Goal: Transaction & Acquisition: Obtain resource

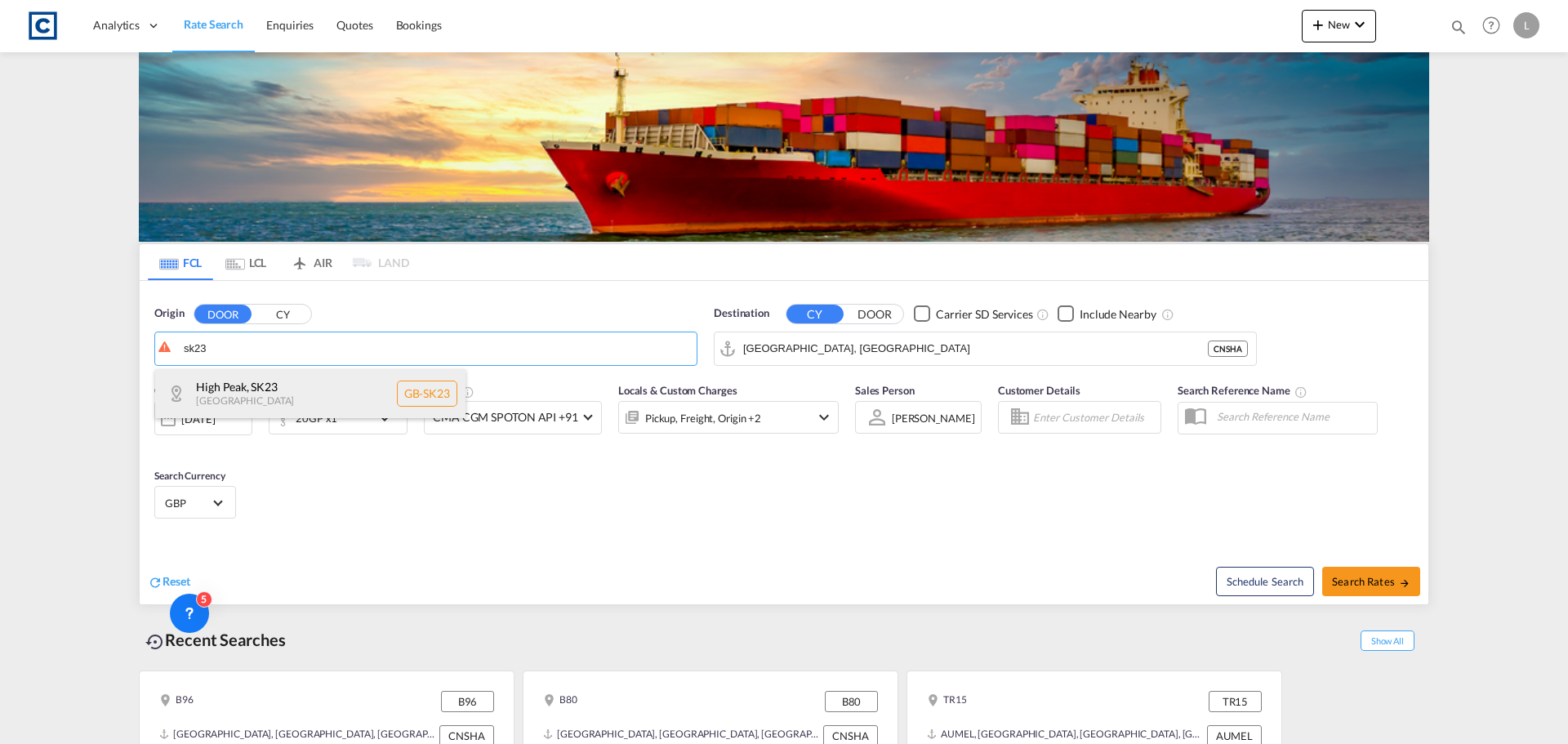
click at [242, 390] on div "[GEOGRAPHIC_DATA] [GEOGRAPHIC_DATA]-SK23" at bounding box center [310, 393] width 310 height 49
type input "GB-SK23, [GEOGRAPHIC_DATA]"
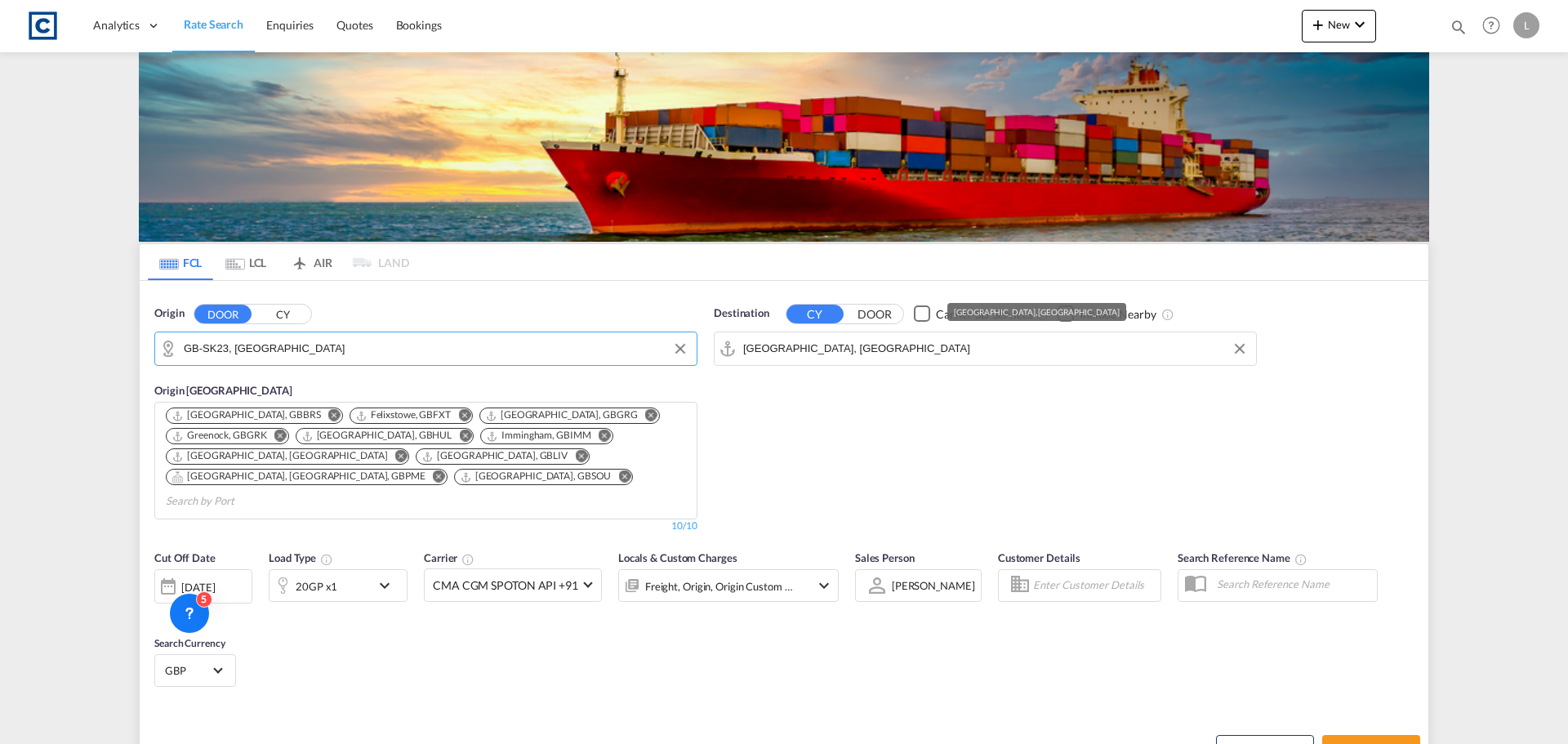
click at [788, 348] on input "[GEOGRAPHIC_DATA], [GEOGRAPHIC_DATA]" at bounding box center [995, 348] width 505 height 25
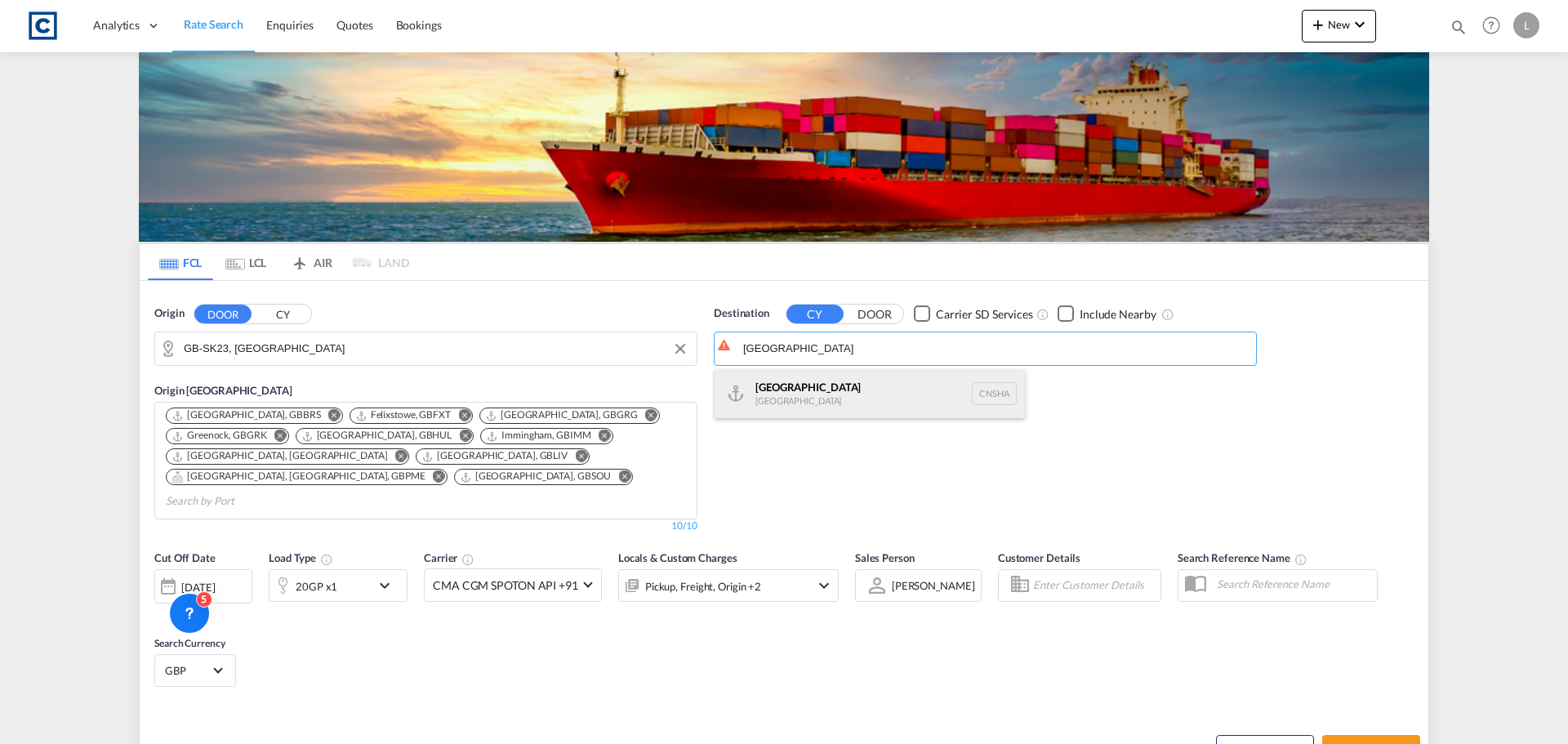
click at [818, 390] on div "Shanghai [GEOGRAPHIC_DATA] [GEOGRAPHIC_DATA]" at bounding box center [870, 393] width 310 height 49
type input "[GEOGRAPHIC_DATA], [GEOGRAPHIC_DATA]"
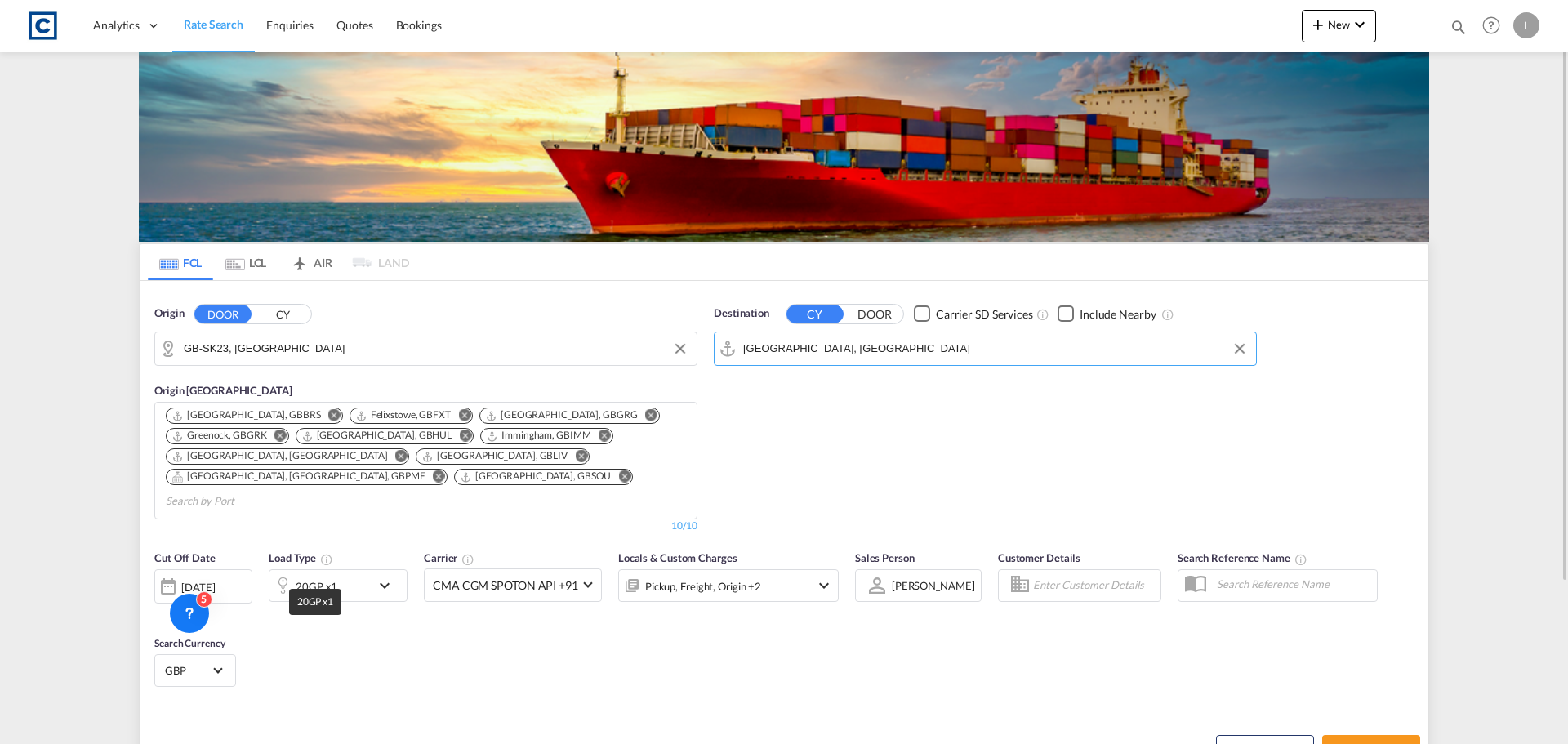
click at [323, 575] on div "20GP x1" at bounding box center [316, 586] width 42 height 23
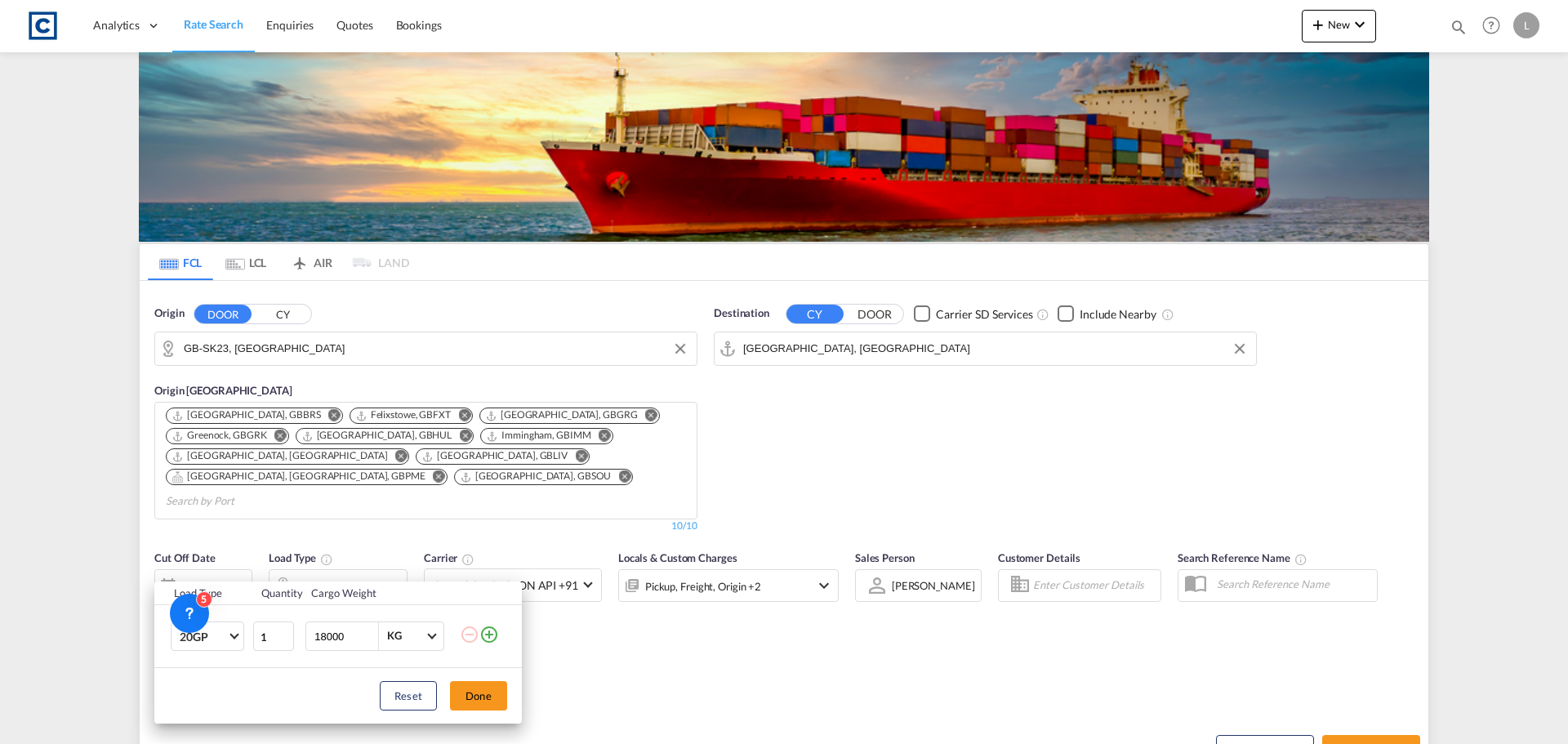
click at [490, 638] on md-icon "icon-plus-circle-outline" at bounding box center [489, 634] width 20 height 20
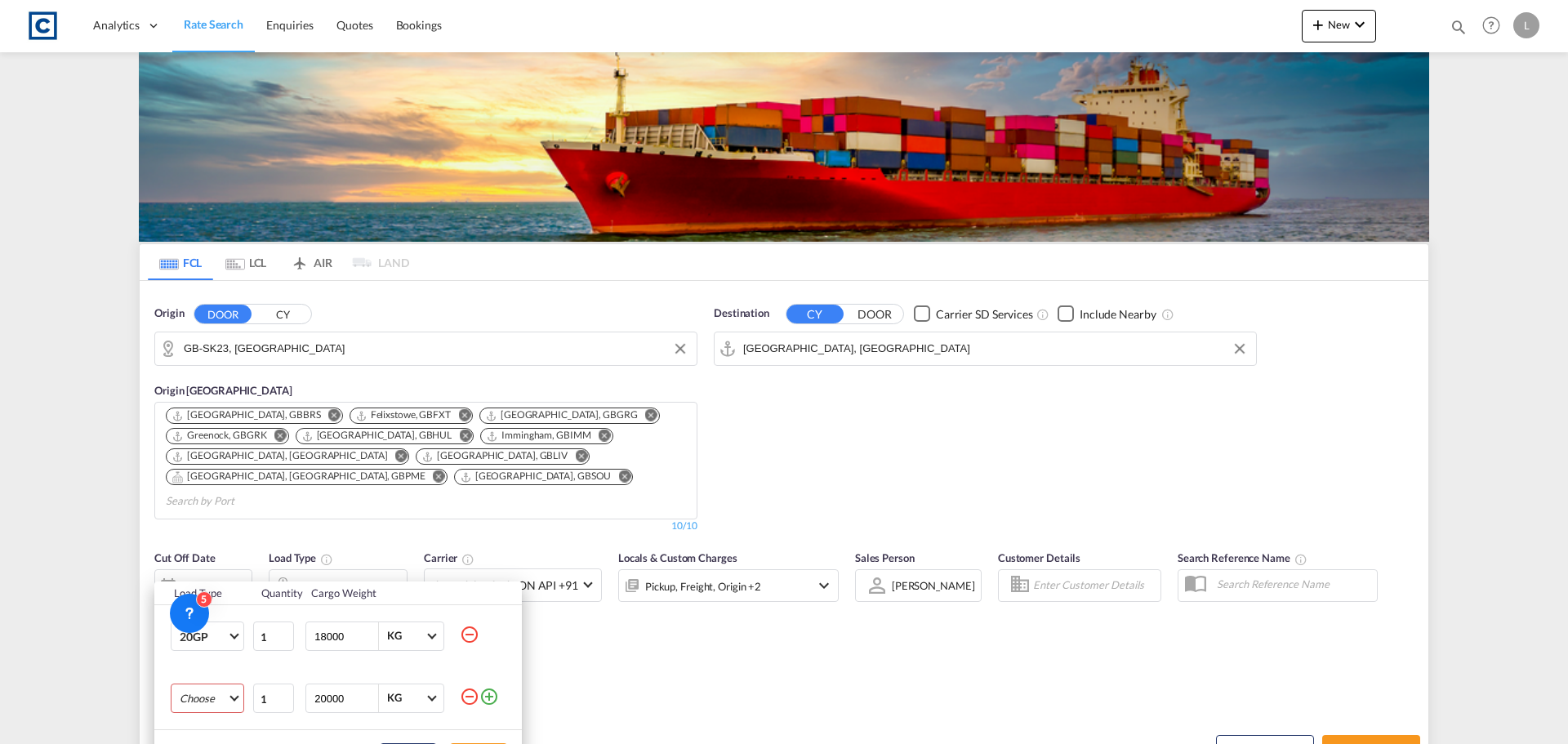
click at [216, 706] on md-select "Choose 20GP 40GP 40HC 45HC 20RE 40RE 40HR 20OT 40OT 20FR 40FR 40NR 20NR 45S 20T…" at bounding box center [207, 698] width 74 height 29
click at [236, 618] on md-option "40HC" at bounding box center [223, 626] width 111 height 39
click at [227, 702] on md-select-value "40HC" at bounding box center [211, 698] width 65 height 27
click at [215, 578] on md-option "40GP" at bounding box center [223, 586] width 111 height 39
drag, startPoint x: 361, startPoint y: 696, endPoint x: 195, endPoint y: 714, distance: 167.0
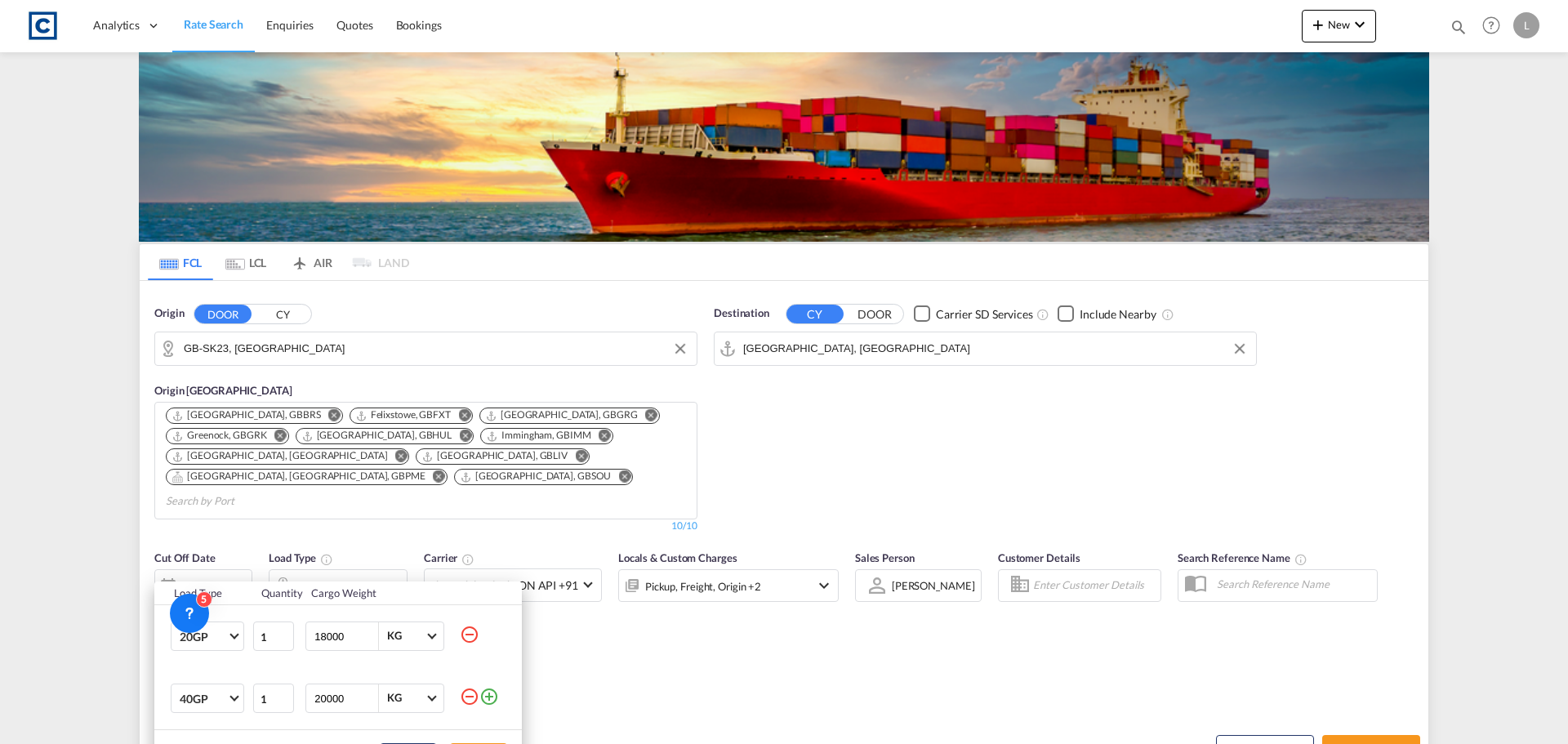
click at [195, 714] on tr "40GP 1 20000 KG KG" at bounding box center [337, 698] width 367 height 62
type input "4160"
drag, startPoint x: 352, startPoint y: 645, endPoint x: 131, endPoint y: 647, distance: 221.0
click at [166, 647] on tr "20GP 20GP 40GP 40HC 45HC 20RE 40RE 40HR 20OT 40OT 20FR 40FR 40NR 20NR 45S 20TK …" at bounding box center [337, 636] width 367 height 62
type input "4160"
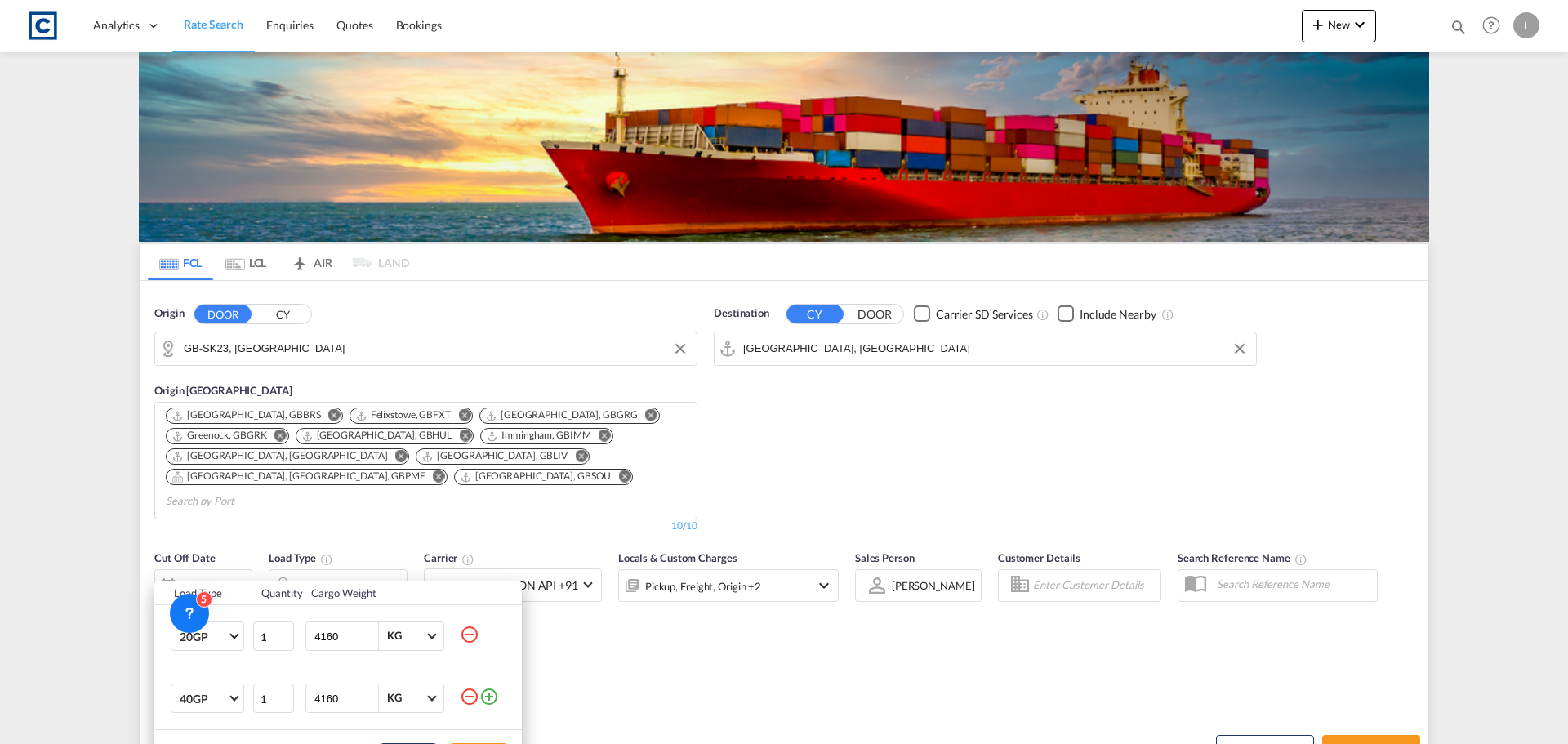
click at [726, 664] on div "Load Type Quantity Cargo Weight 20GP 20GP 40GP 40HC 45HC 20RE 40RE 40HR 20OT 40…" at bounding box center [784, 372] width 1568 height 744
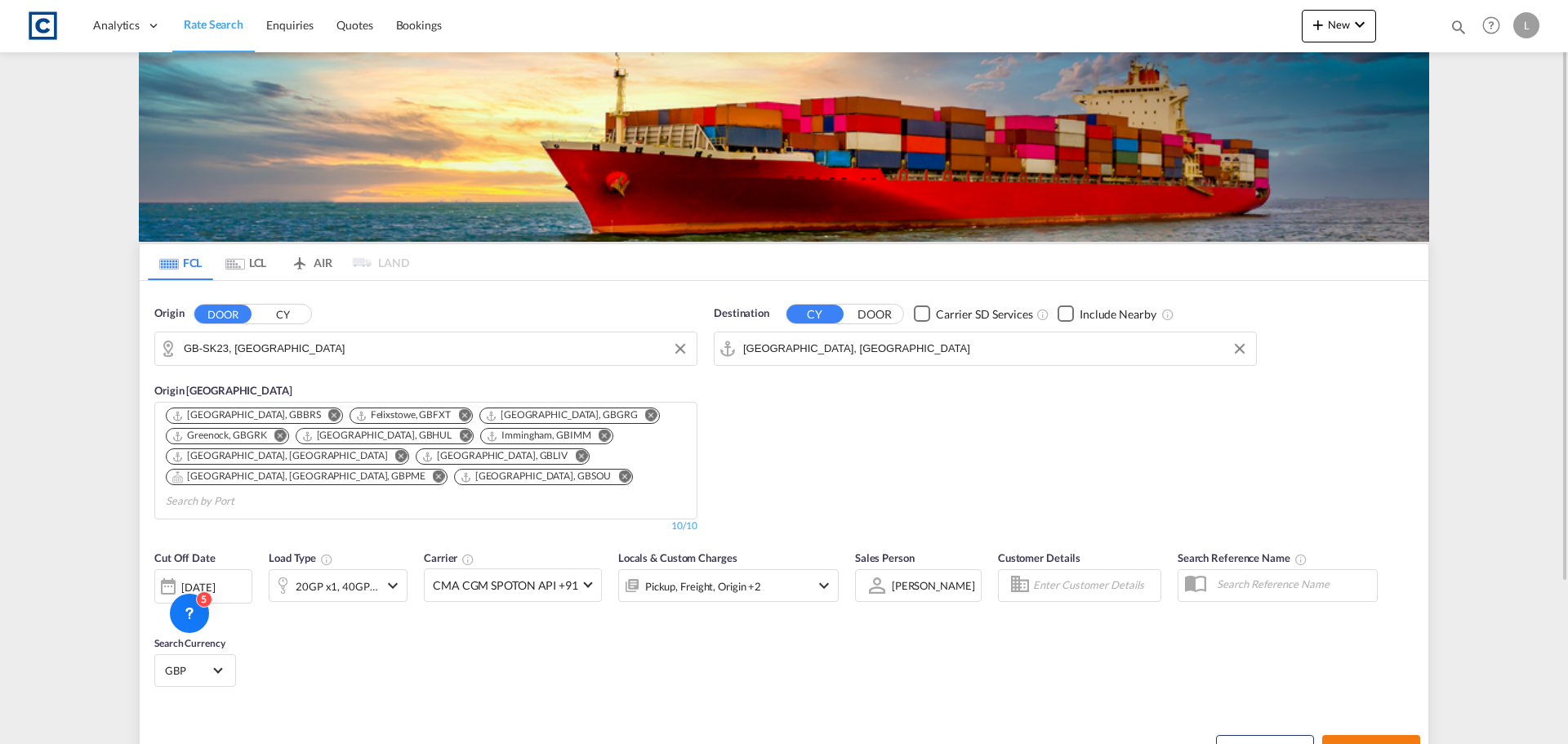
click at [1409, 735] on button "Search Rates" at bounding box center [1370, 750] width 98 height 29
type input "SK23 to CNSHA / [DATE]"
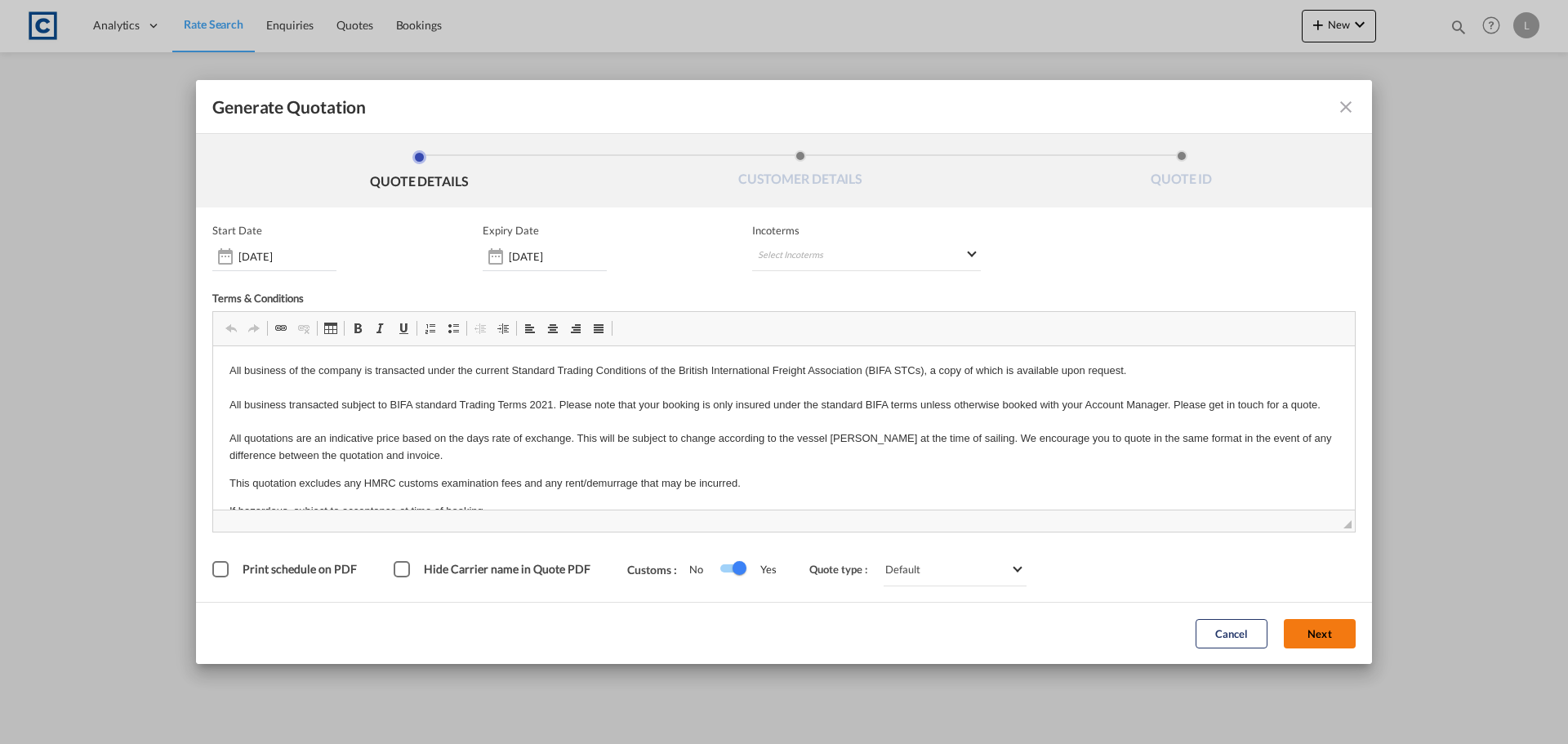
click at [1321, 624] on button "Next" at bounding box center [1320, 634] width 72 height 29
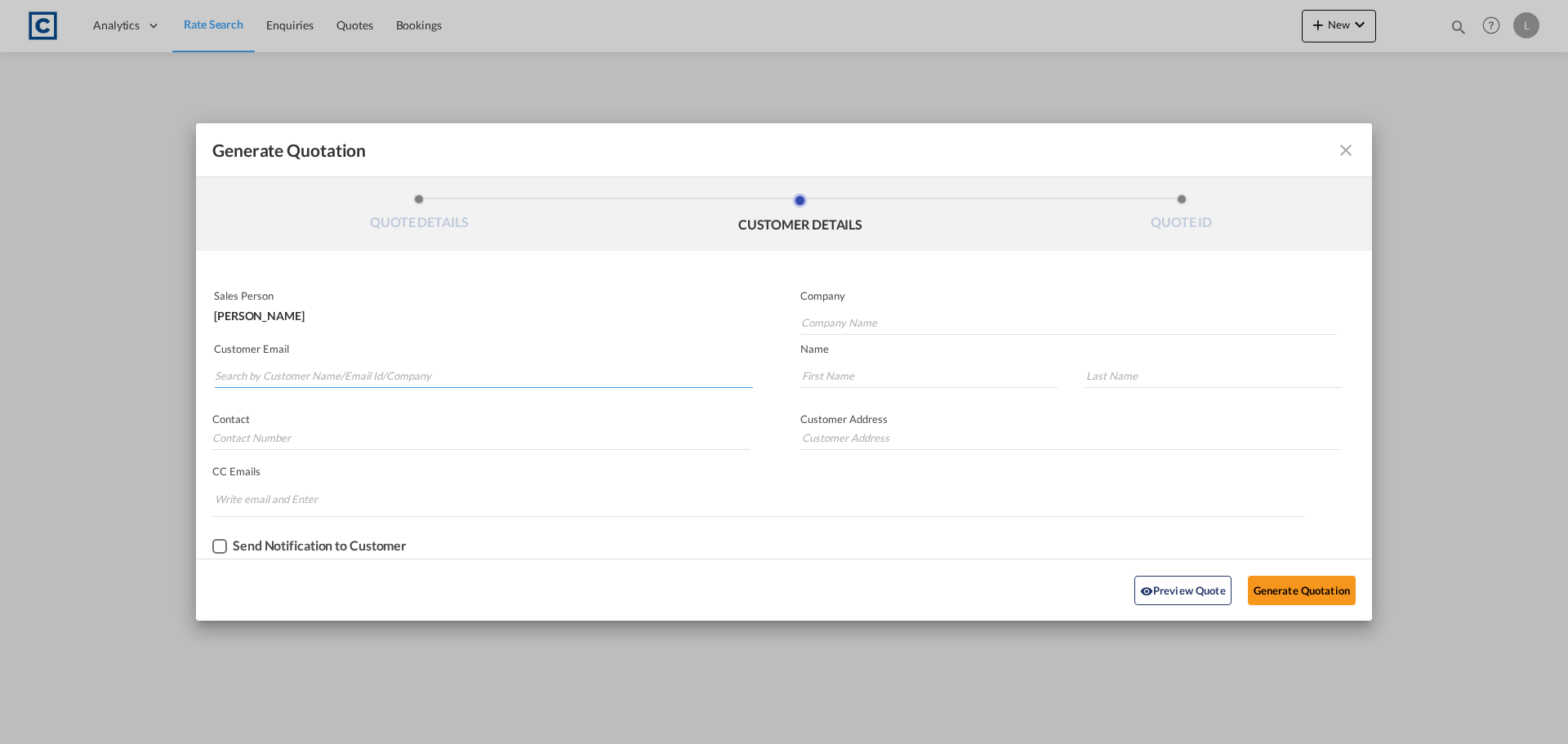
click at [519, 366] on input "Search by Customer Name/Email Id/Company" at bounding box center [484, 376] width 538 height 25
click at [406, 369] on input "Search by Customer Name/Email Id/Company" at bounding box center [484, 376] width 538 height 25
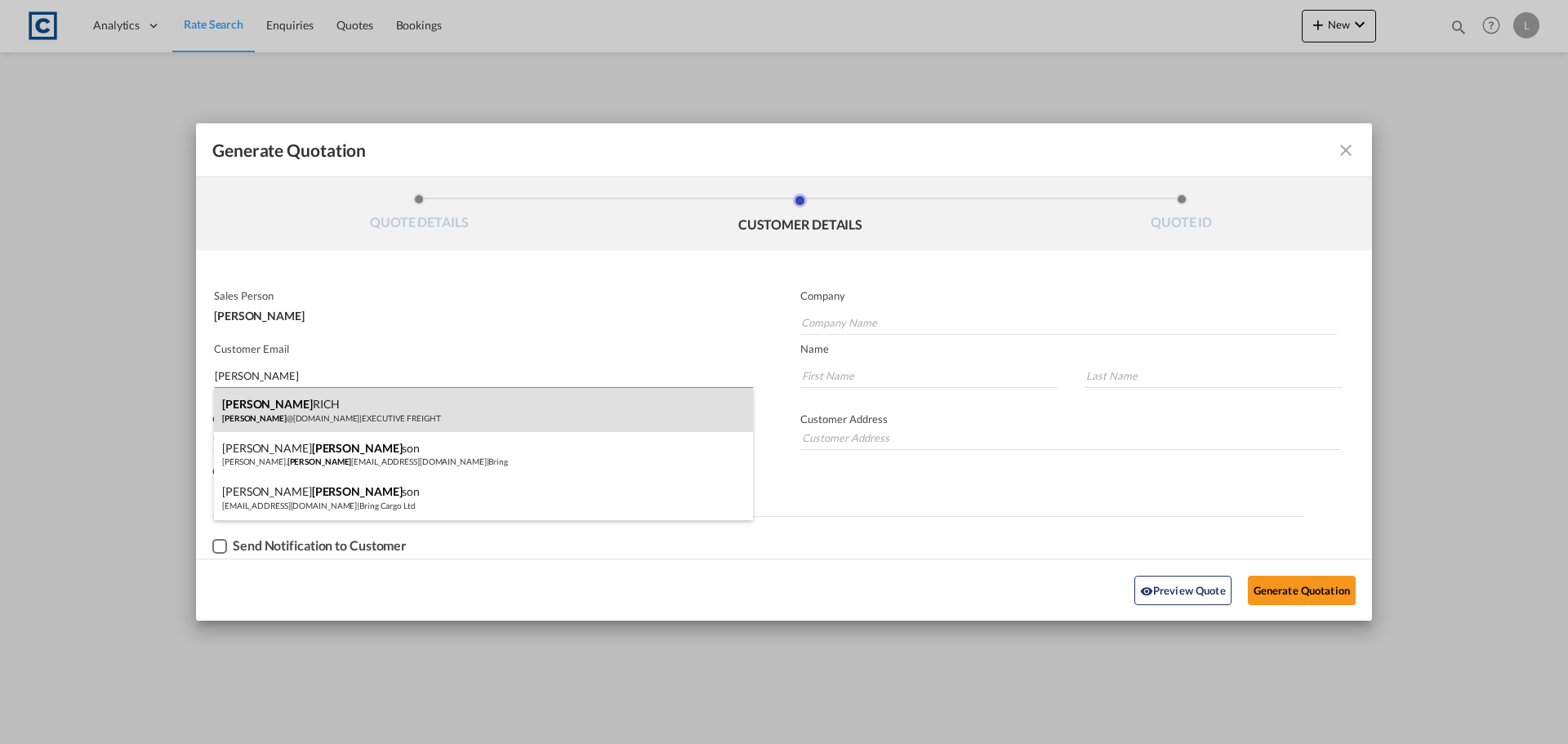
type input "robin"
click at [348, 413] on div "ROBIN RICH ROBIN @EXECUTIVEFREIGHTSERVICES.CO.UK | EXECUTIVE FREIGHT" at bounding box center [484, 410] width 539 height 45
type input "EXECUTIVE FREIGHT"
type input "ROBIN@EXECUTIVEFREIGHTSERVICES.CO.UK"
type input "ROBIN"
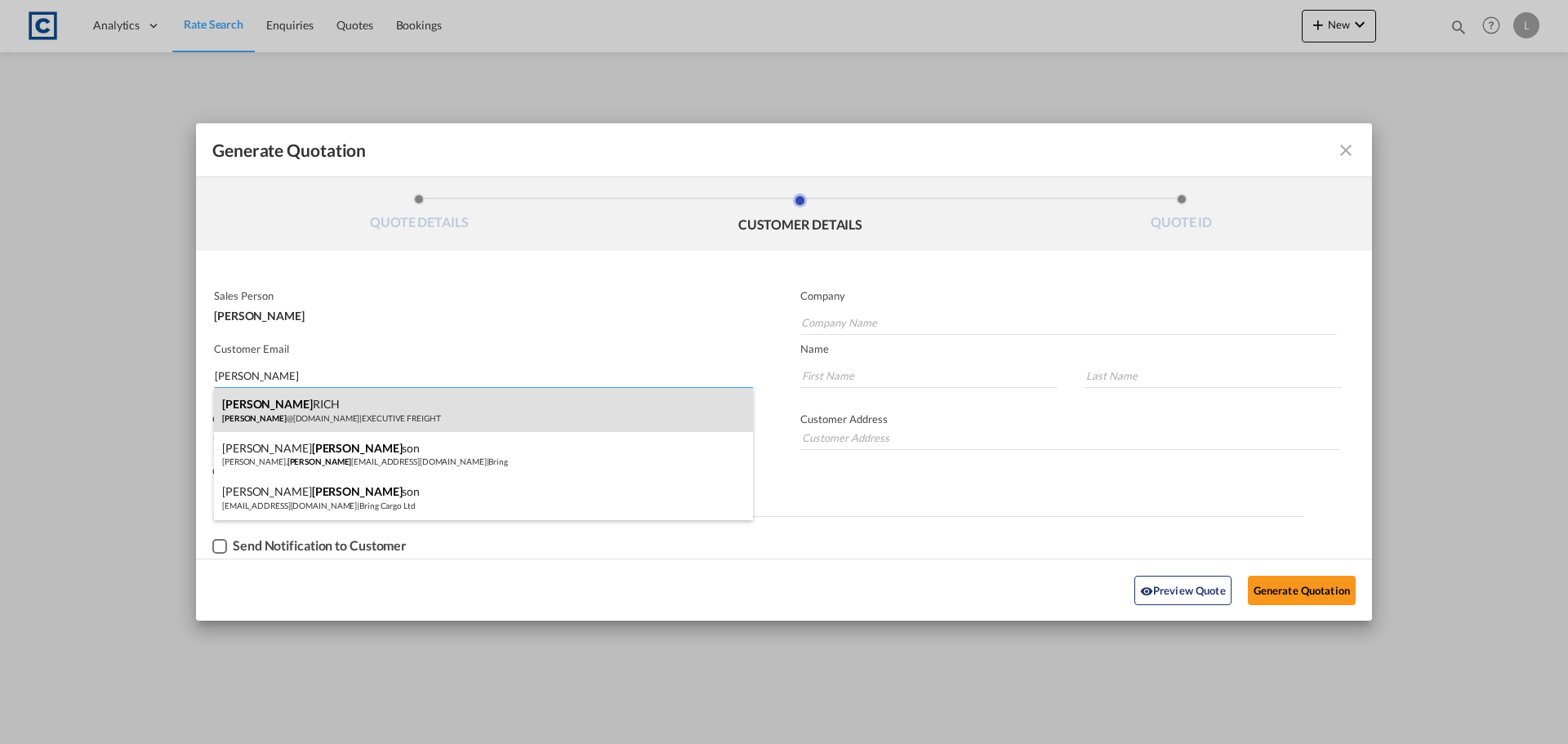
type input "RICH"
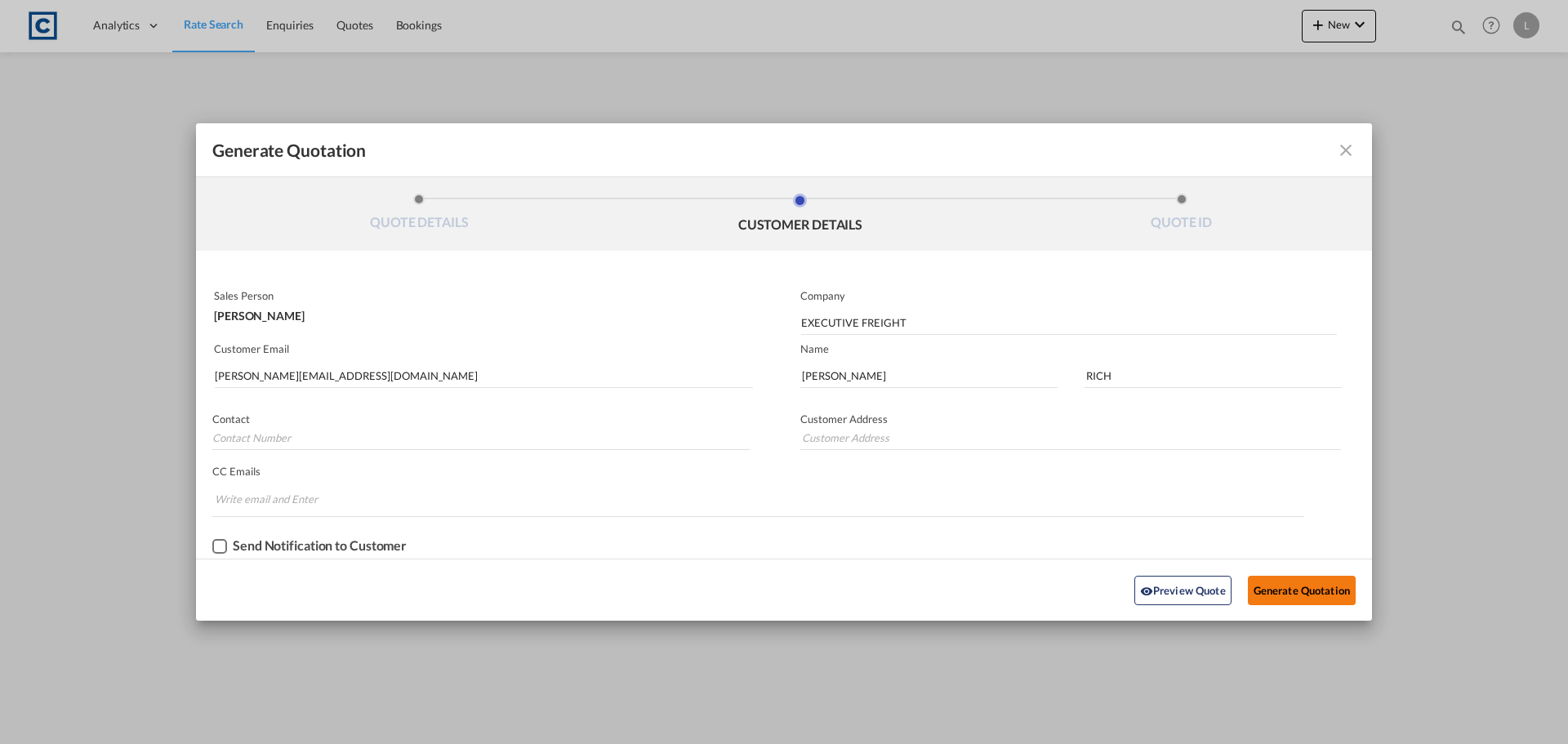
click at [1280, 584] on button "Generate Quotation" at bounding box center [1302, 591] width 108 height 29
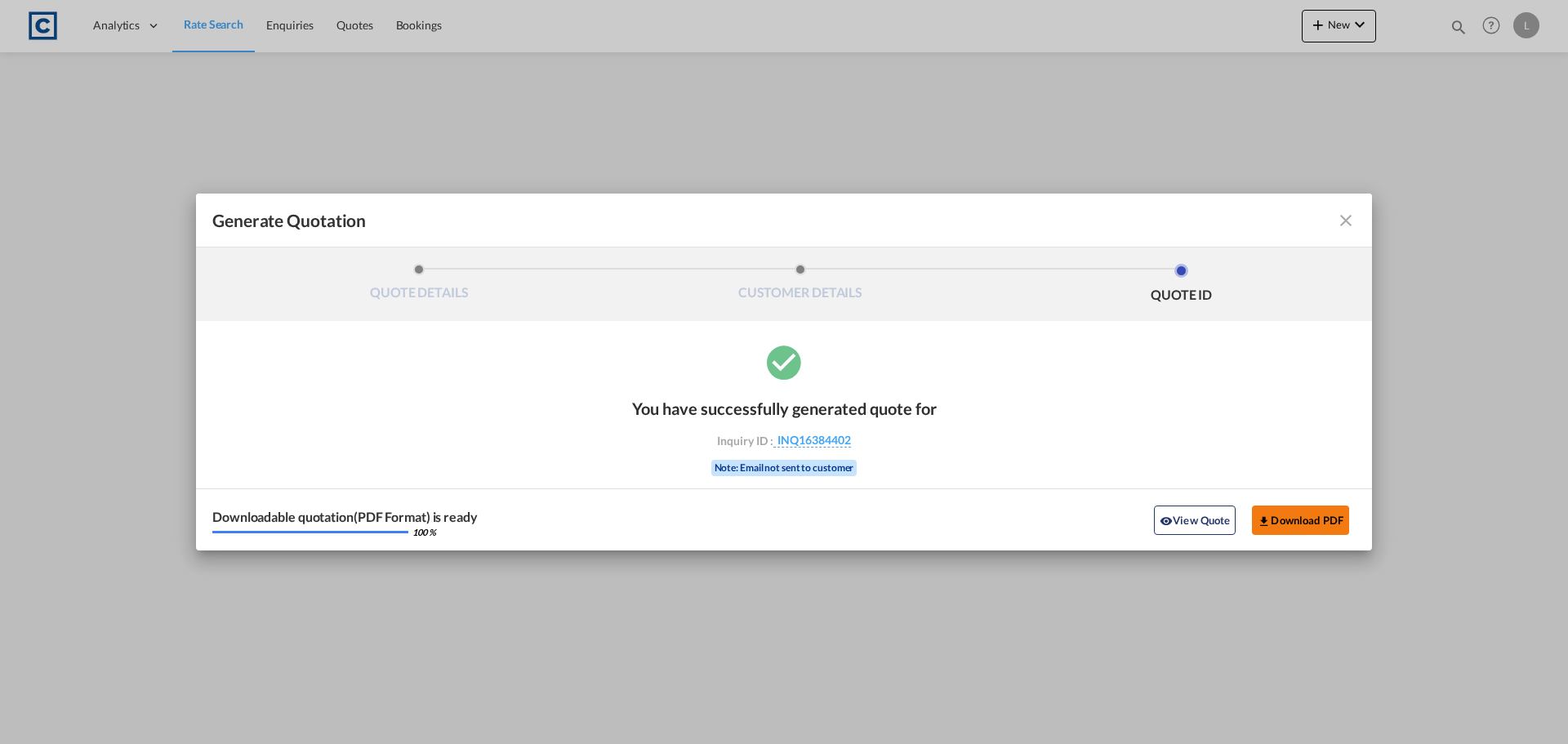
click at [1309, 527] on button "Download PDF" at bounding box center [1300, 520] width 98 height 29
drag, startPoint x: 1341, startPoint y: 221, endPoint x: 546, endPoint y: 15, distance: 821.3
click at [1339, 220] on md-icon "icon-close fg-AAA8AD cursor m-0" at bounding box center [1345, 220] width 20 height 20
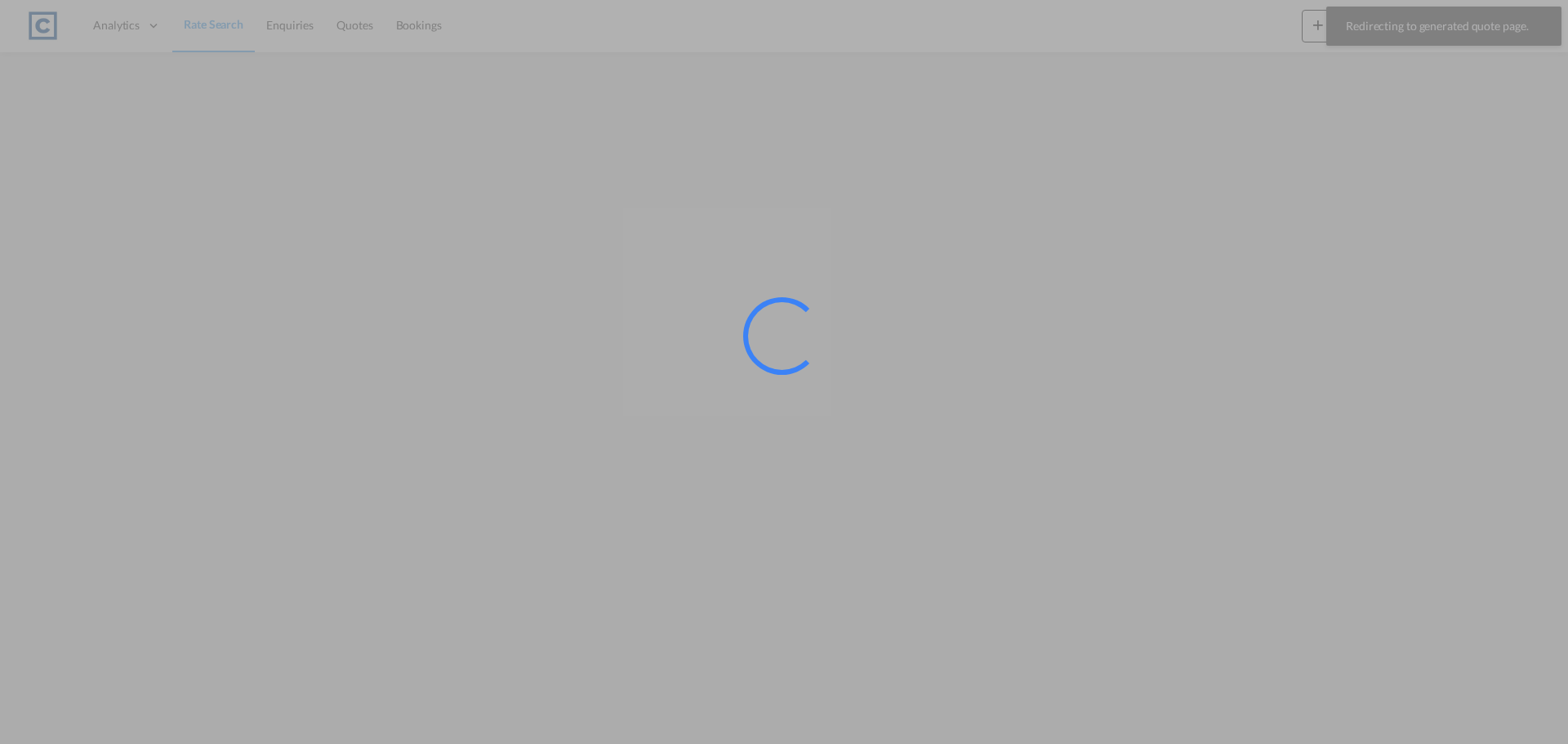
click at [205, 21] on div at bounding box center [784, 372] width 1568 height 744
click at [199, 30] on div at bounding box center [784, 372] width 1568 height 744
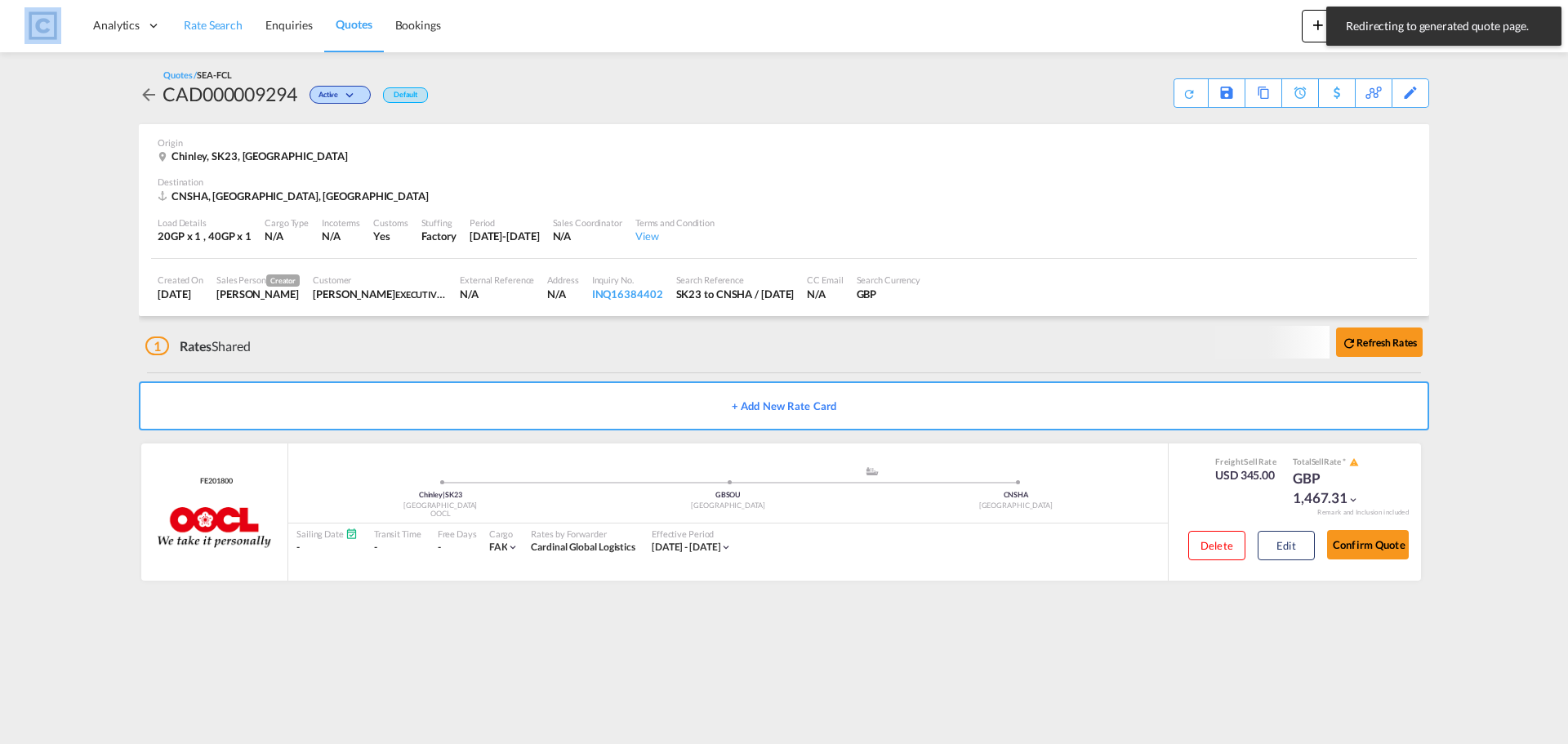
drag, startPoint x: 199, startPoint y: 30, endPoint x: 170, endPoint y: 14, distance: 33.1
click at [199, 30] on span "Rate Search" at bounding box center [213, 25] width 59 height 14
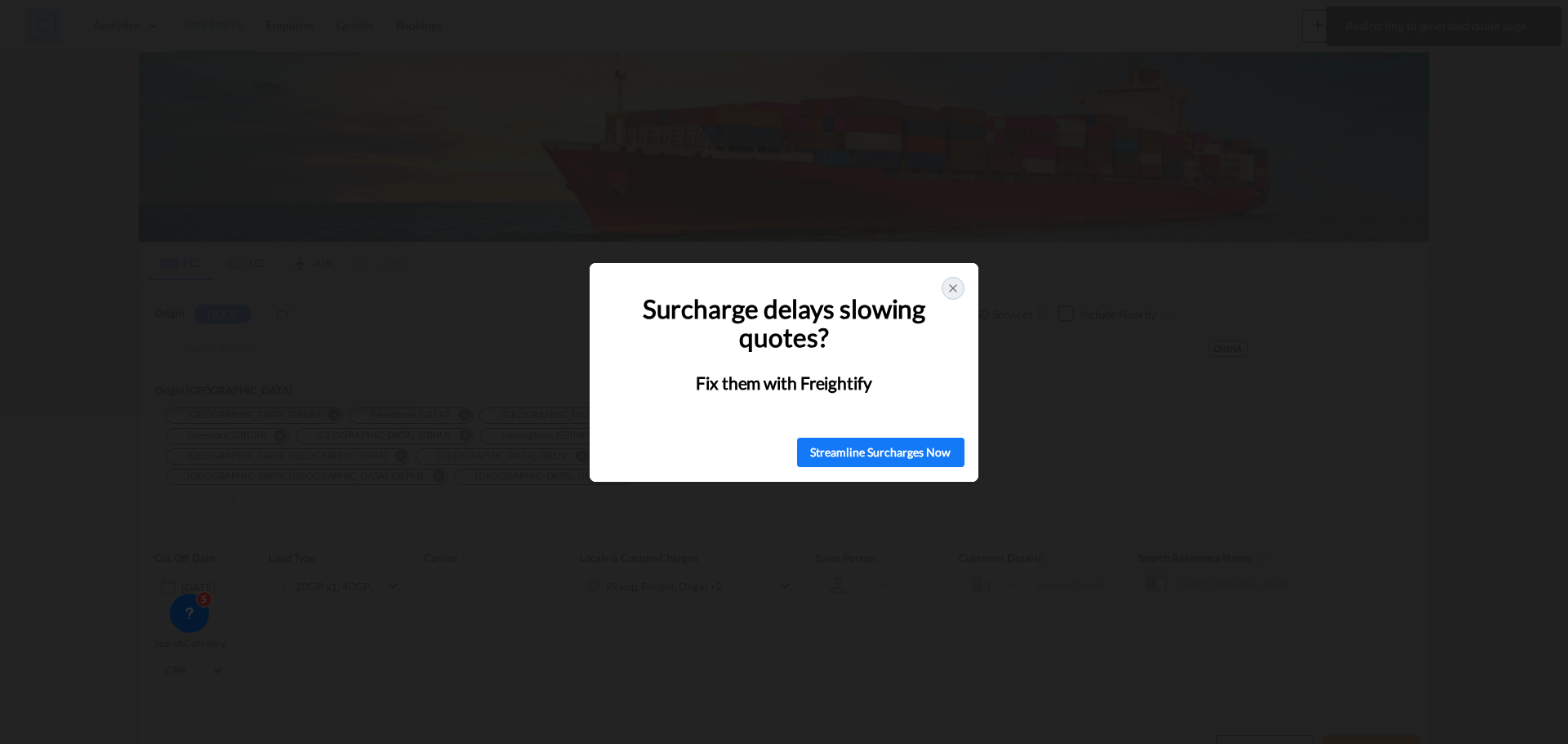
type input "GB-SK23, [GEOGRAPHIC_DATA]"
type input "[GEOGRAPHIC_DATA], [GEOGRAPHIC_DATA]"
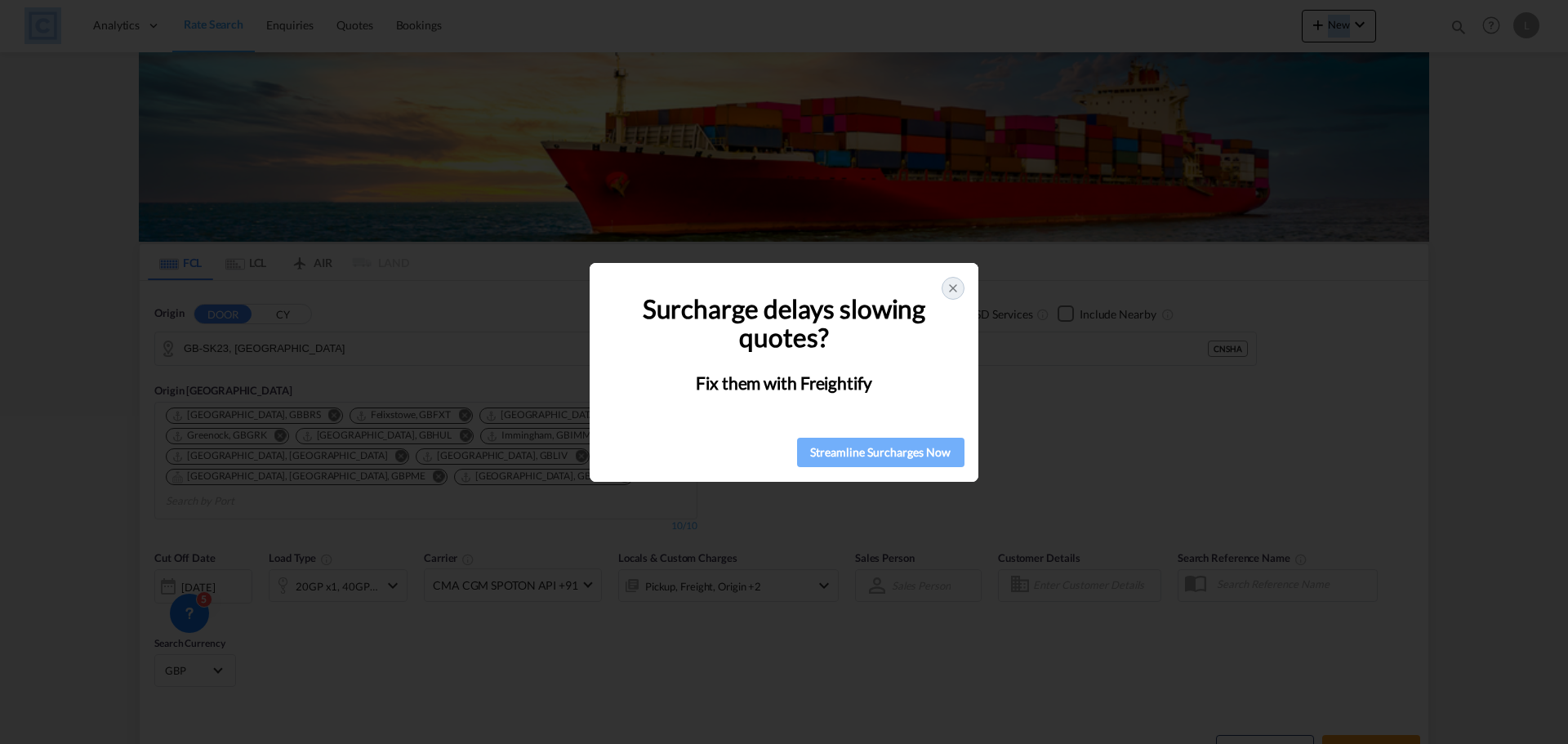
click at [926, 452] on div "Streamline Surcharges Now" at bounding box center [881, 452] width 157 height 25
